Goal: Task Accomplishment & Management: Use online tool/utility

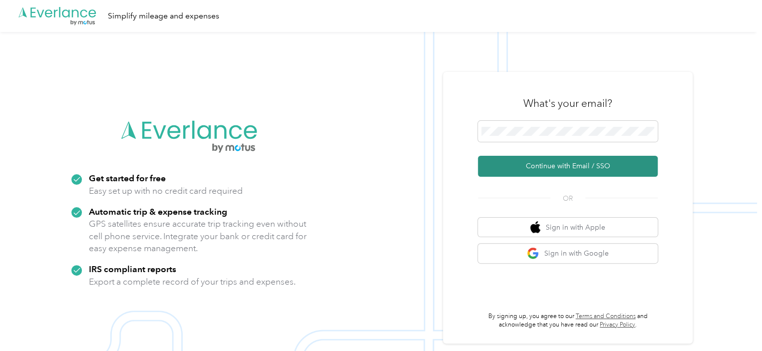
click at [549, 169] on button "Continue with Email / SSO" at bounding box center [568, 166] width 180 height 21
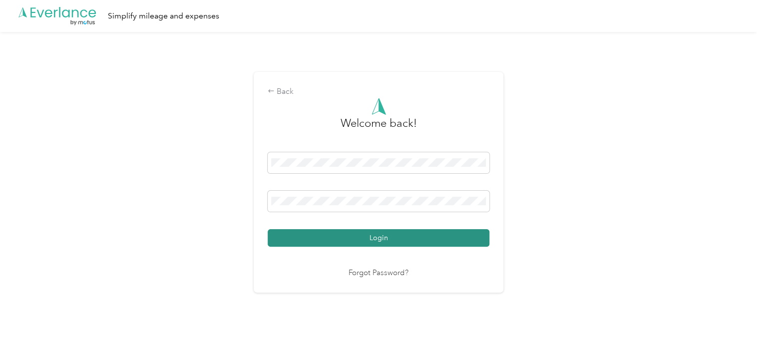
click at [408, 237] on button "Login" at bounding box center [379, 237] width 222 height 17
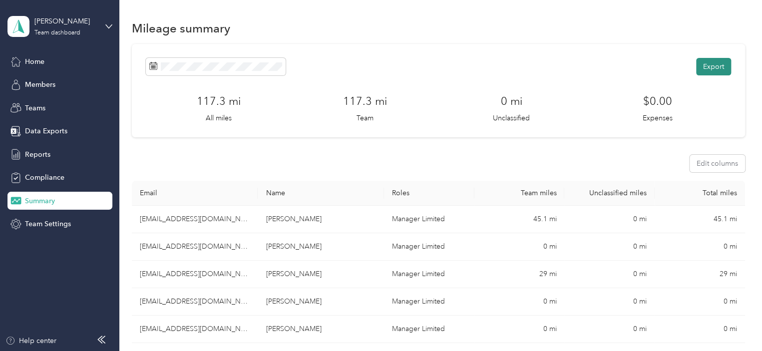
click at [719, 67] on button "Export" at bounding box center [713, 66] width 35 height 17
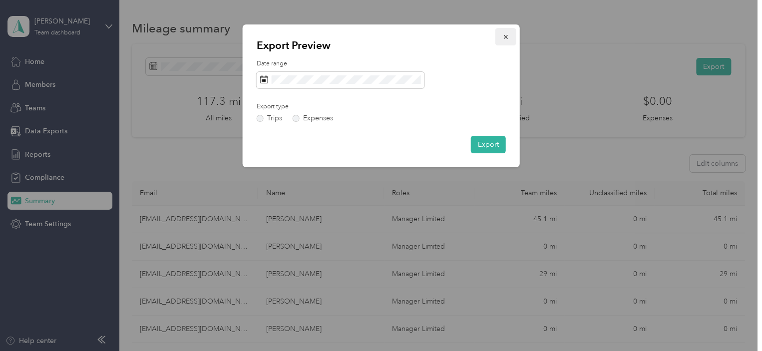
click at [509, 34] on button "button" at bounding box center [505, 36] width 21 height 17
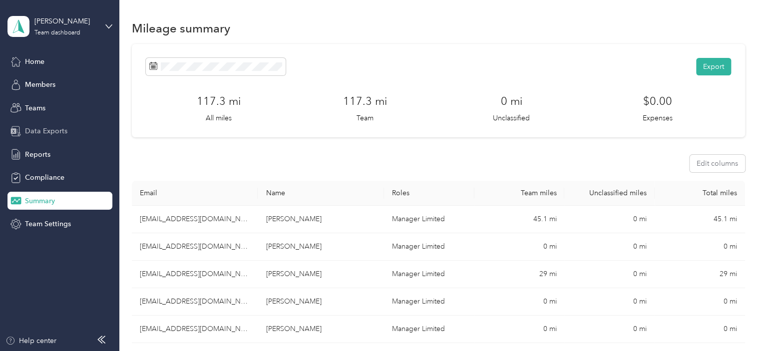
click at [45, 130] on span "Data Exports" at bounding box center [46, 131] width 42 height 10
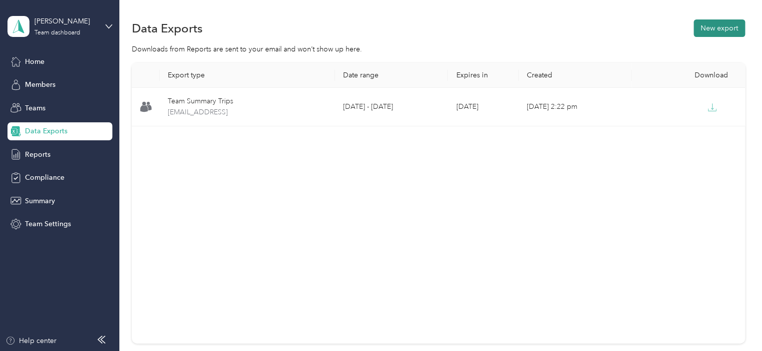
click at [703, 33] on button "New export" at bounding box center [719, 27] width 51 height 17
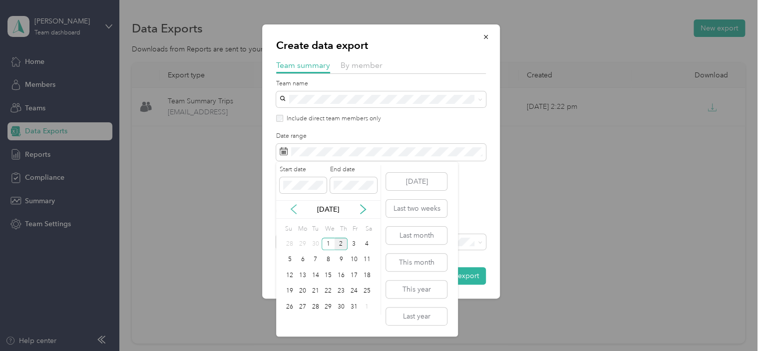
click at [292, 208] on icon at bounding box center [293, 209] width 5 height 9
click at [289, 291] on div "21" at bounding box center [289, 291] width 13 height 12
click at [314, 305] on div "30" at bounding box center [315, 307] width 13 height 12
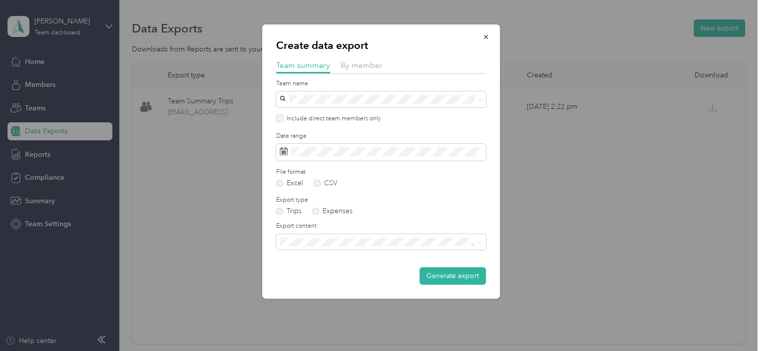
click at [309, 277] on span "Summary and full trips list" at bounding box center [323, 277] width 80 height 8
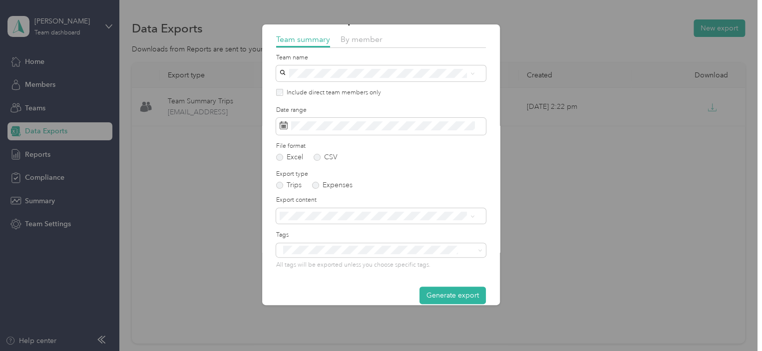
scroll to position [39, 0]
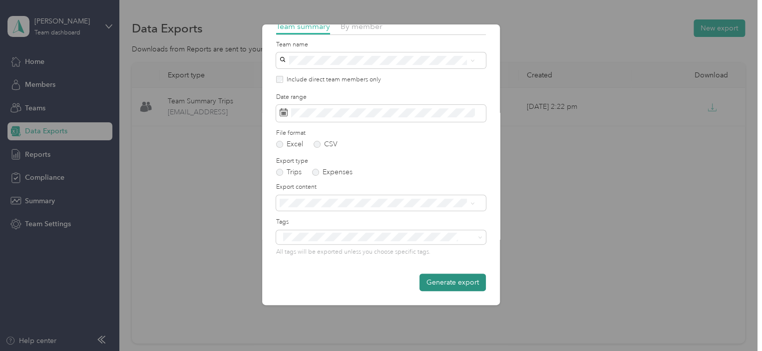
click at [454, 284] on button "Generate export" at bounding box center [452, 282] width 66 height 17
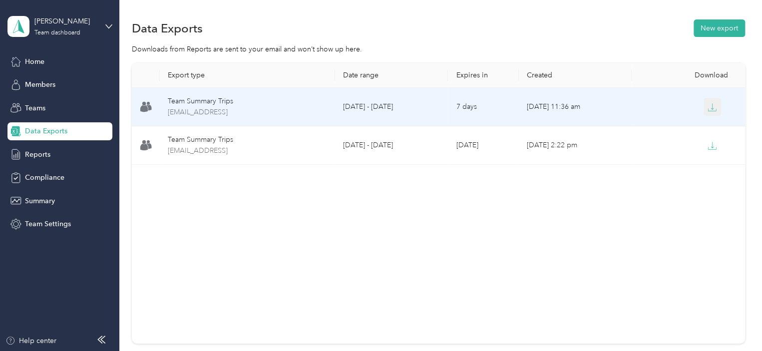
click at [710, 109] on icon "button" at bounding box center [712, 107] width 9 height 9
